Goal: Information Seeking & Learning: Find specific fact

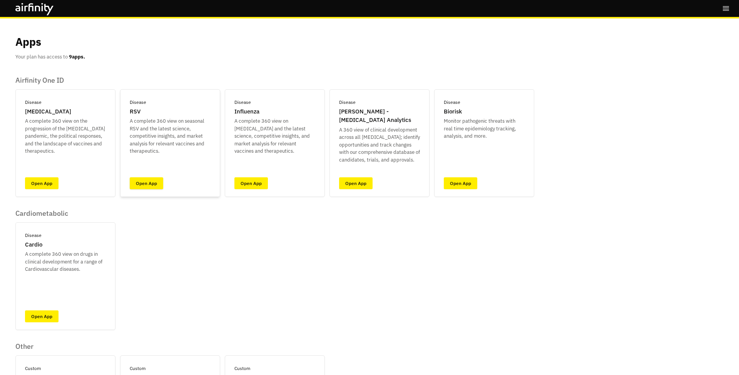
click at [150, 184] on link "Open App" at bounding box center [146, 183] width 33 height 12
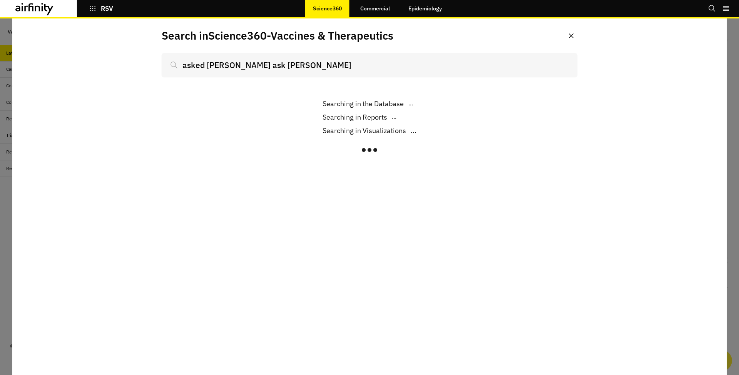
type input "asked ash ask askldj l aslkdh"
type input "asked [PERSON_NAME] ask [PERSON_NAME] and laskdjlasd apo"
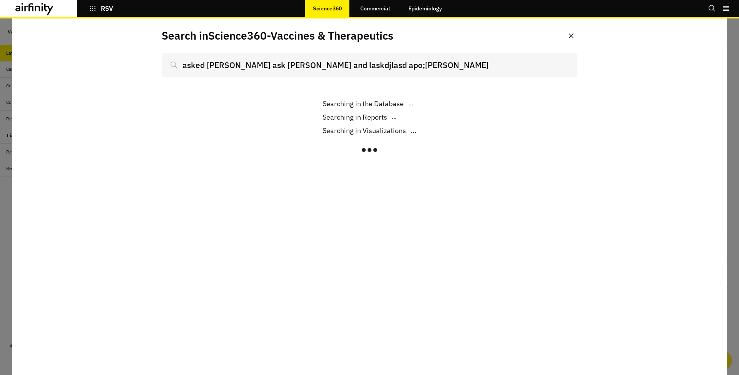
type input "asked ash ask askldj l aslkdhj and laskdjlasd apo;asjd asldkhaksd"
